Goal: Task Accomplishment & Management: Complete application form

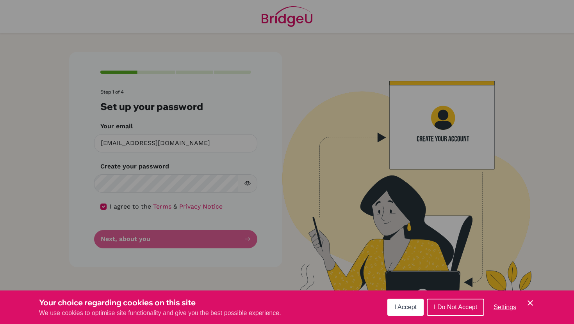
click at [410, 308] on span "I Accept" at bounding box center [405, 307] width 22 height 7
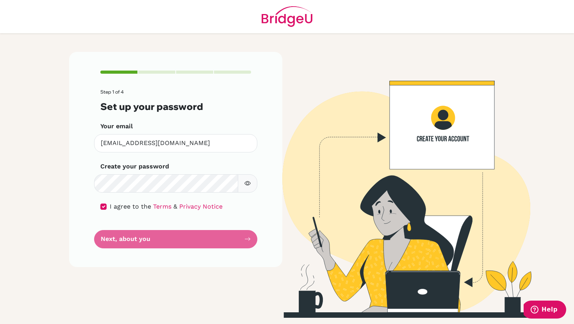
click at [233, 241] on form "Step 1 of 4 Set up your password Your email rafa.2029@mis.sch.id Invalid email …" at bounding box center [175, 168] width 151 height 159
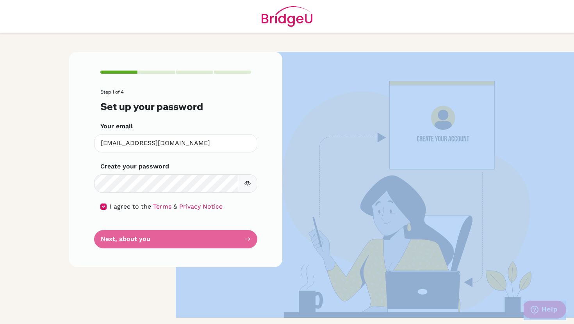
click at [233, 241] on form "Step 1 of 4 Set up your password Your email rafa.2029@mis.sch.id Invalid email …" at bounding box center [175, 168] width 151 height 159
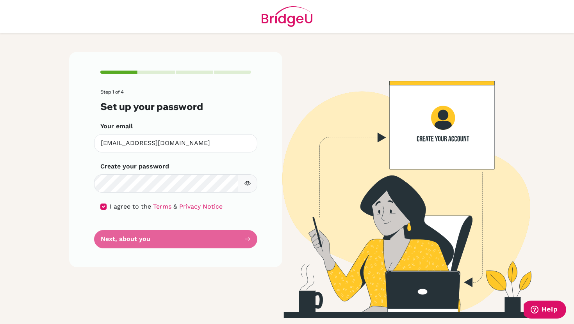
click at [233, 241] on form "Step 1 of 4 Set up your password Your email rafa.2029@mis.sch.id Invalid email …" at bounding box center [175, 168] width 151 height 159
click at [242, 237] on form "Step 1 of 4 Set up your password Your email rafa.2029@mis.sch.id Invalid email …" at bounding box center [175, 168] width 151 height 159
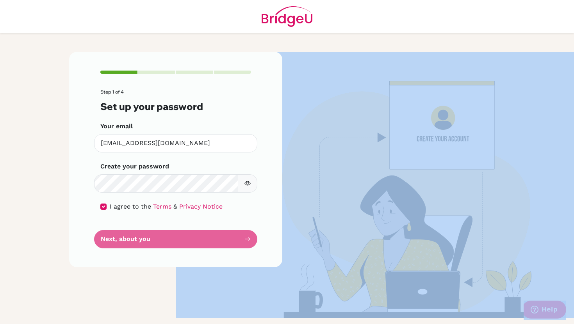
click at [242, 237] on form "Step 1 of 4 Set up your password Your email rafa.2029@mis.sch.id Invalid email …" at bounding box center [175, 168] width 151 height 159
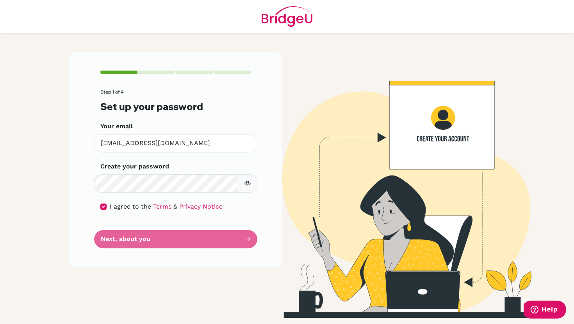
click at [242, 237] on form "Step 1 of 4 Set up your password Your email rafa.2029@mis.sch.id Invalid email …" at bounding box center [175, 168] width 151 height 159
click at [169, 237] on form "Step 1 of 4 Set up your password Your email rafa.2029@mis.sch.id Invalid email …" at bounding box center [175, 168] width 151 height 159
click at [199, 243] on form "Step 1 of 4 Set up your password Your email rafa.2029@mis.sch.id Invalid email …" at bounding box center [175, 168] width 151 height 159
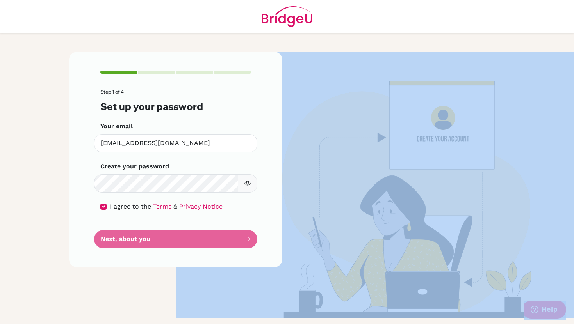
click at [199, 243] on form "Step 1 of 4 Set up your password Your email rafa.2029@mis.sch.id Invalid email …" at bounding box center [175, 168] width 151 height 159
click at [248, 238] on form "Step 1 of 4 Set up your password Your email rafa.2029@mis.sch.id Invalid email …" at bounding box center [175, 168] width 151 height 159
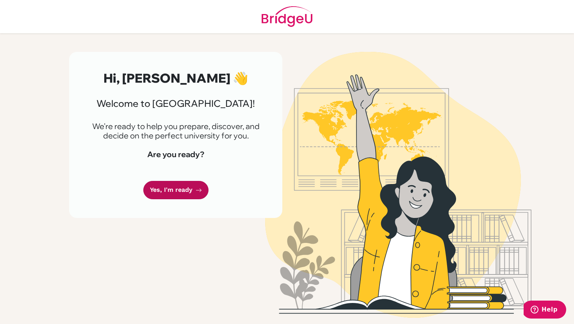
click at [174, 188] on link "Yes, I'm ready" at bounding box center [175, 190] width 65 height 18
click at [197, 188] on icon at bounding box center [199, 190] width 6 height 6
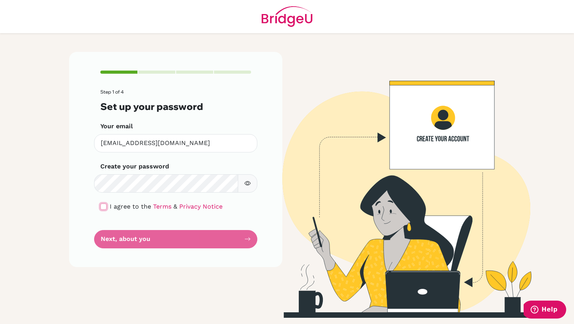
click at [102, 205] on input "checkbox" at bounding box center [103, 207] width 6 height 6
checkbox input "true"
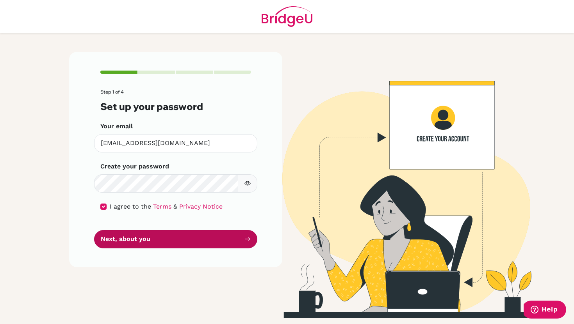
click at [130, 237] on button "Next, about you" at bounding box center [175, 239] width 163 height 18
click at [144, 244] on button "Next, about you" at bounding box center [175, 239] width 163 height 18
click at [223, 237] on button "Next, about you" at bounding box center [175, 239] width 163 height 18
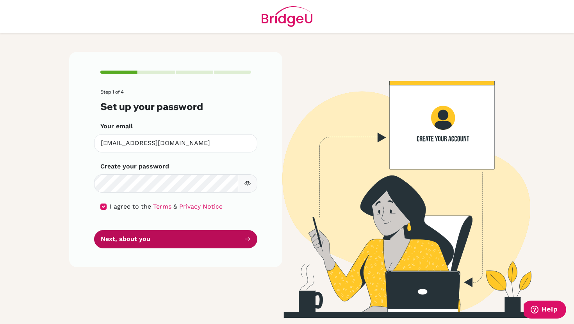
click at [223, 237] on button "Next, about you" at bounding box center [175, 239] width 163 height 18
